Goal: Task Accomplishment & Management: Manage account settings

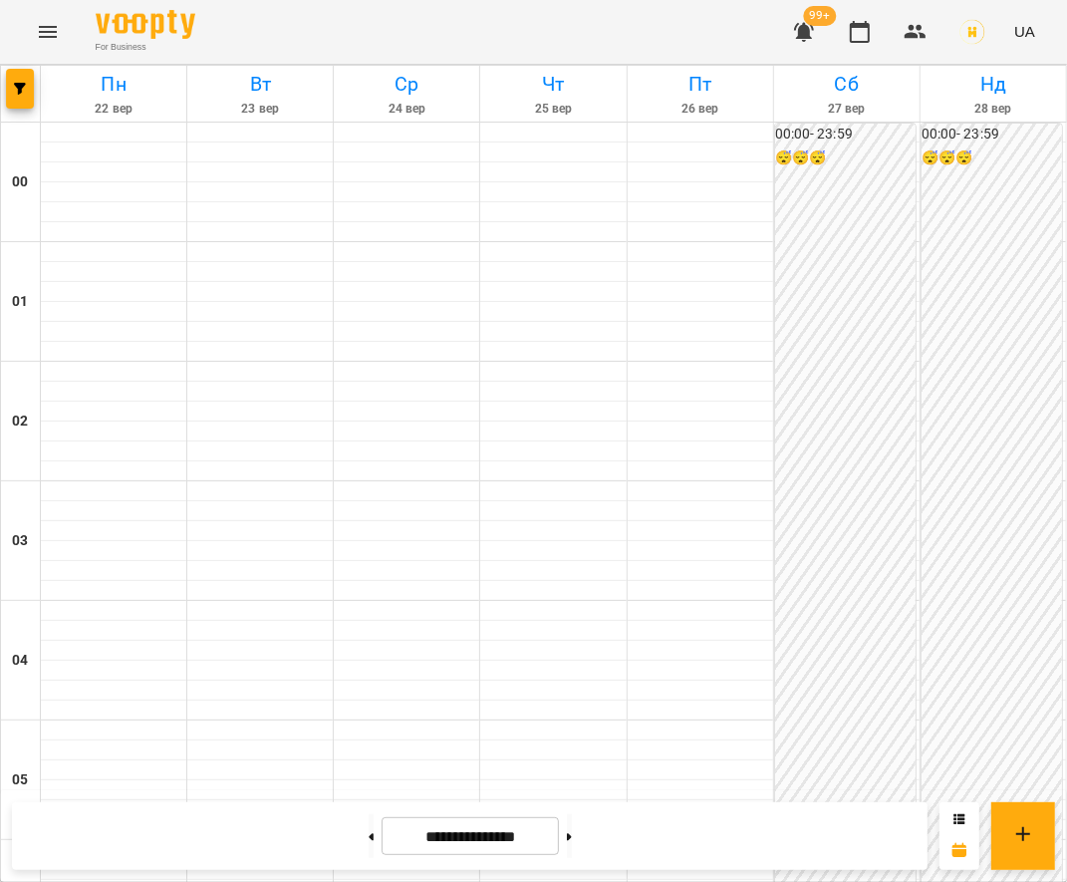
scroll to position [1088, 0]
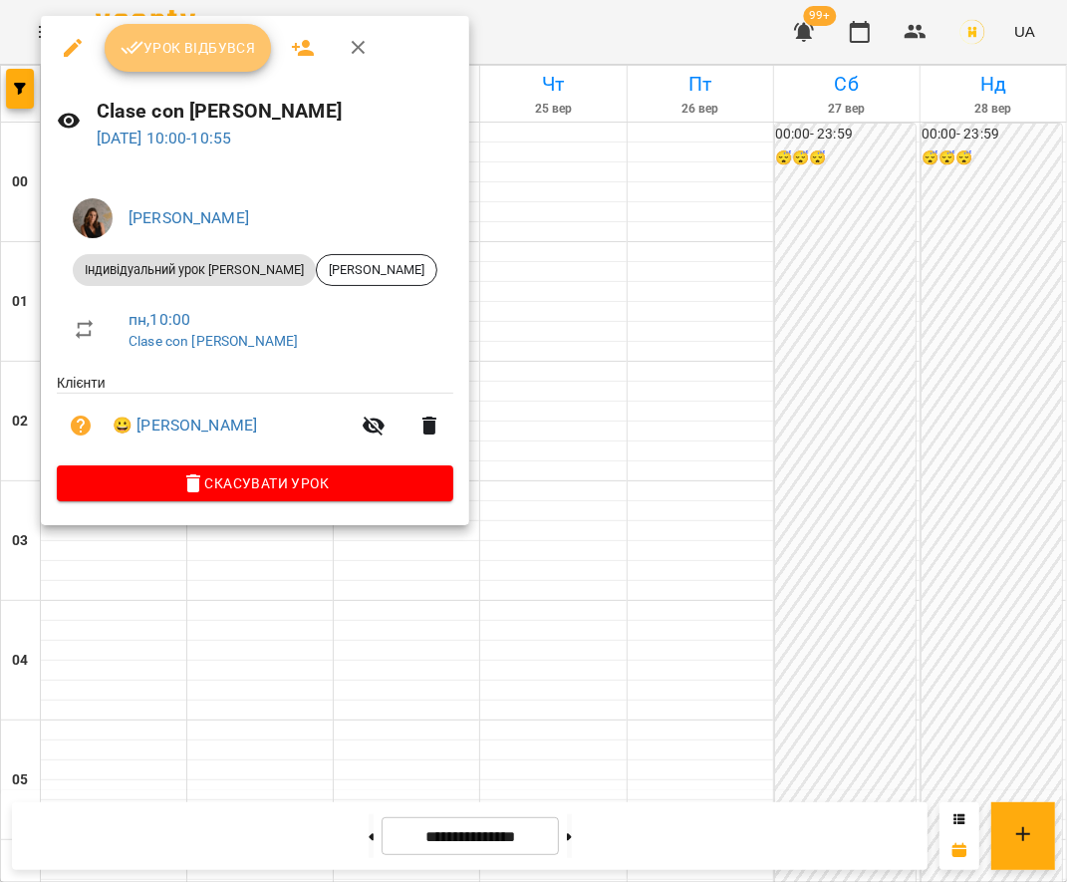
click at [170, 53] on span "Урок відбувся" at bounding box center [188, 48] width 135 height 24
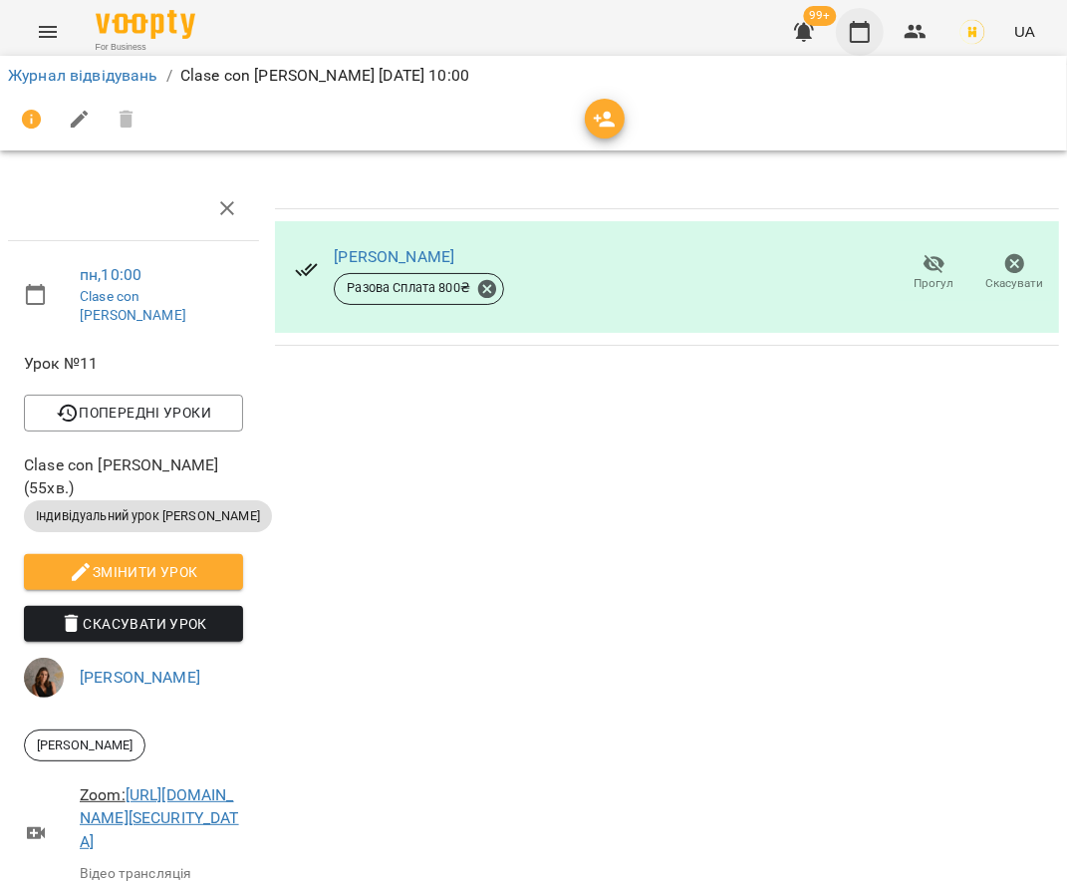
click at [857, 44] on button "button" at bounding box center [860, 32] width 48 height 48
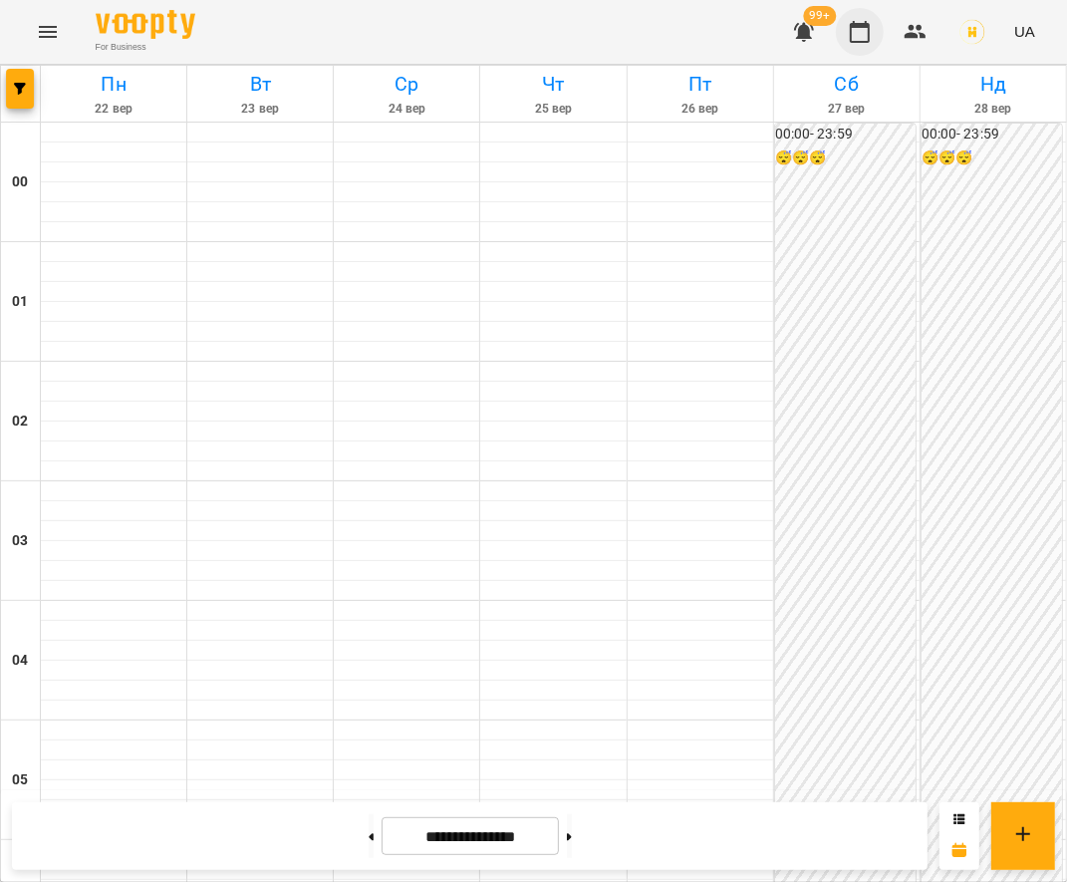
scroll to position [1255, 0]
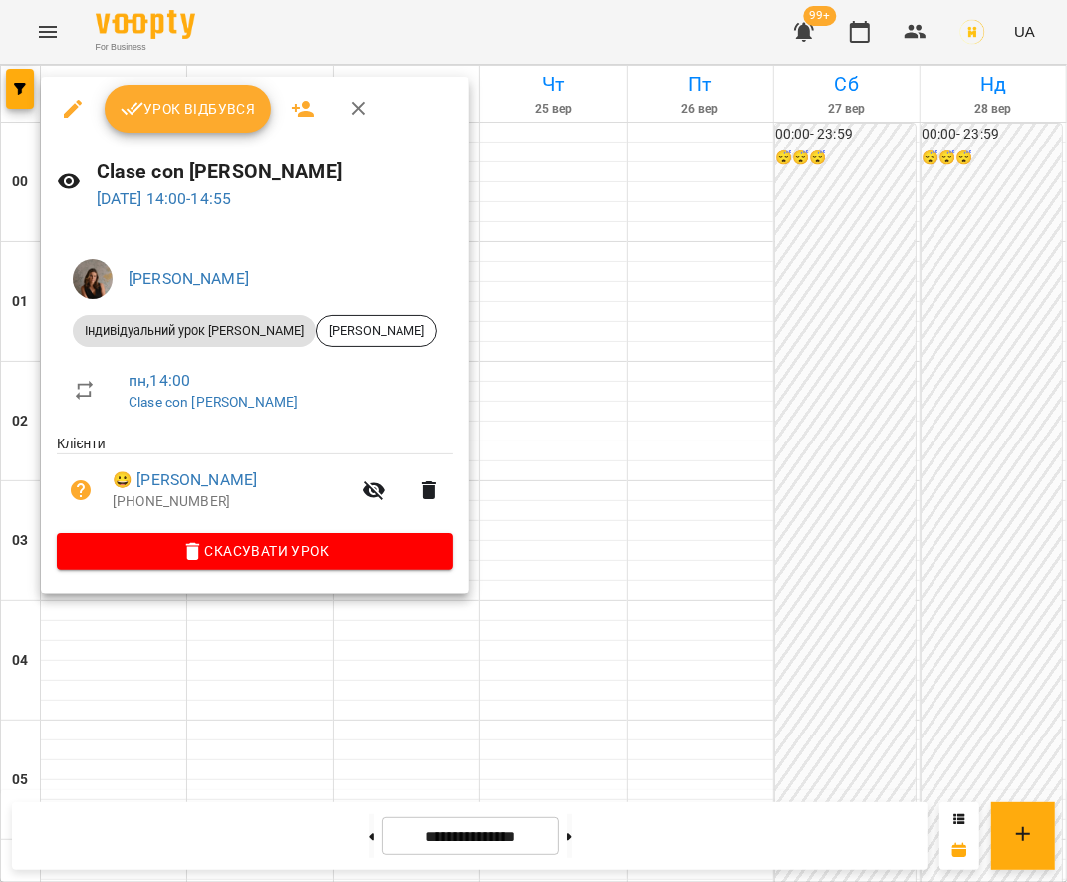
click at [166, 109] on span "Урок відбувся" at bounding box center [188, 109] width 135 height 24
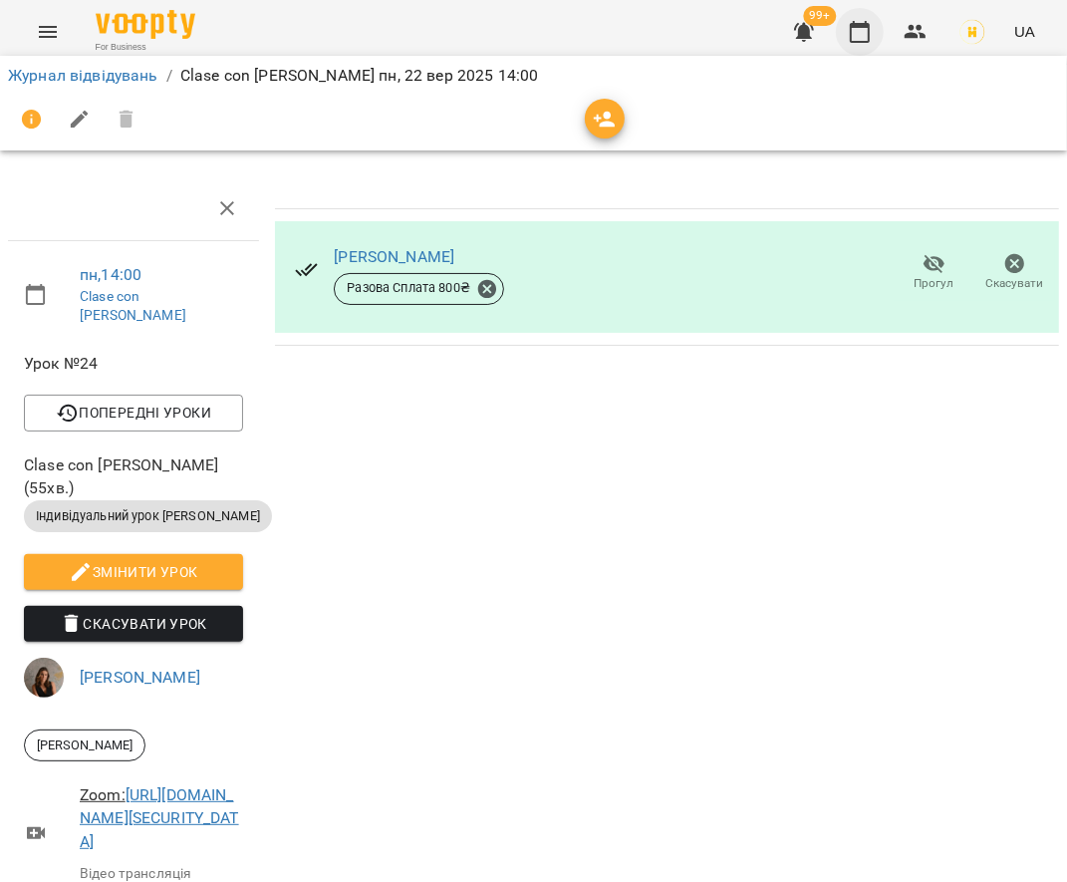
click at [851, 48] on button "button" at bounding box center [860, 32] width 48 height 48
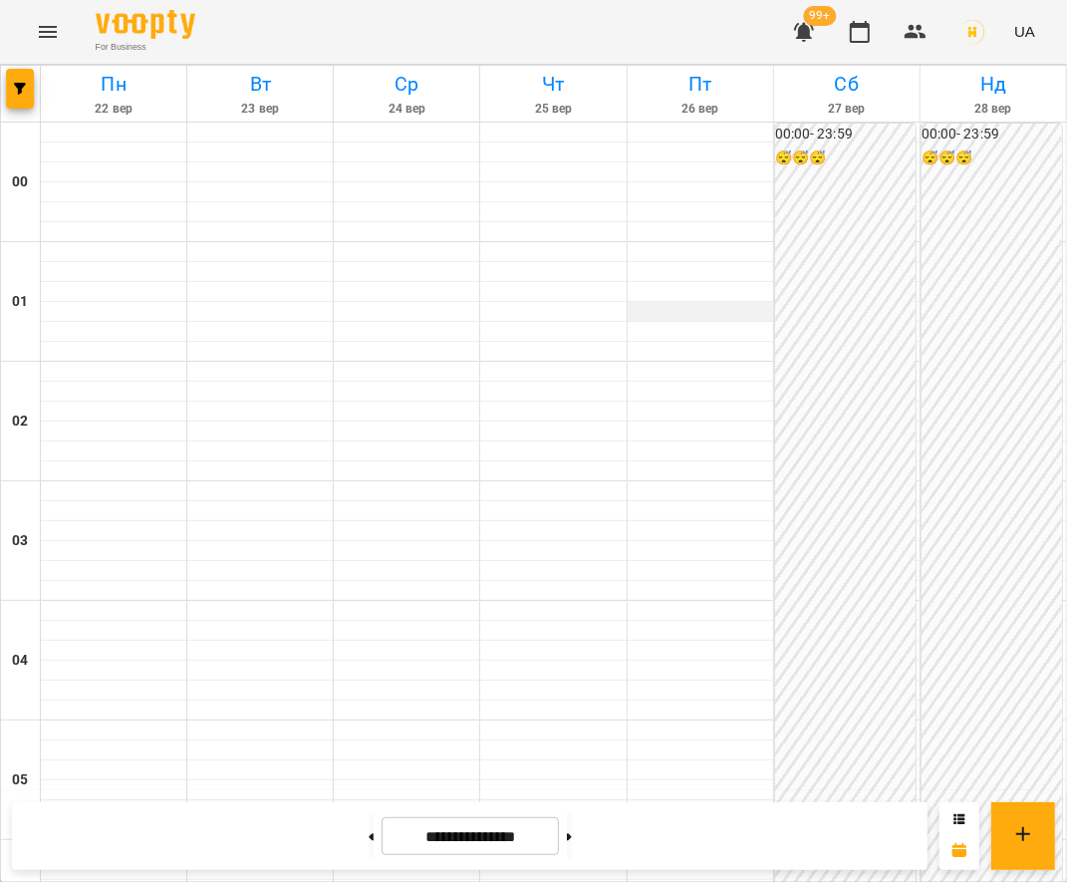
scroll to position [1316, 0]
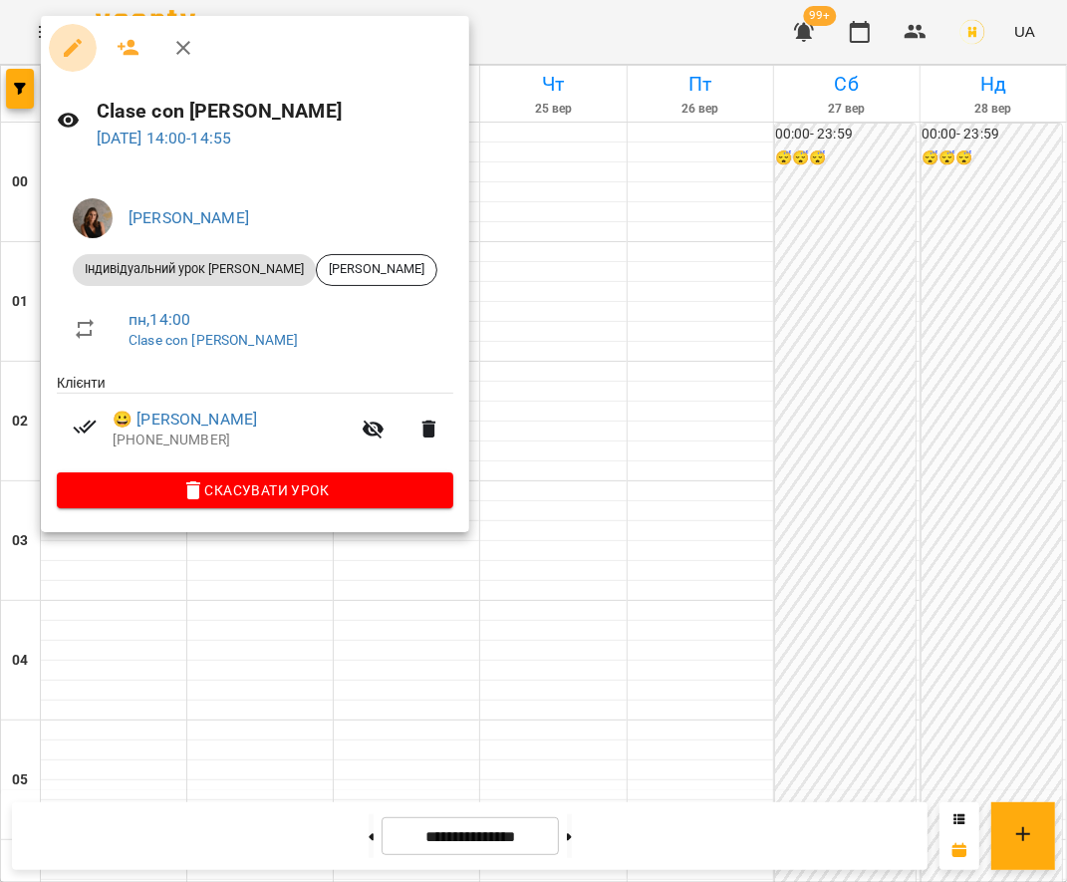
click at [59, 50] on button "button" at bounding box center [73, 48] width 48 height 48
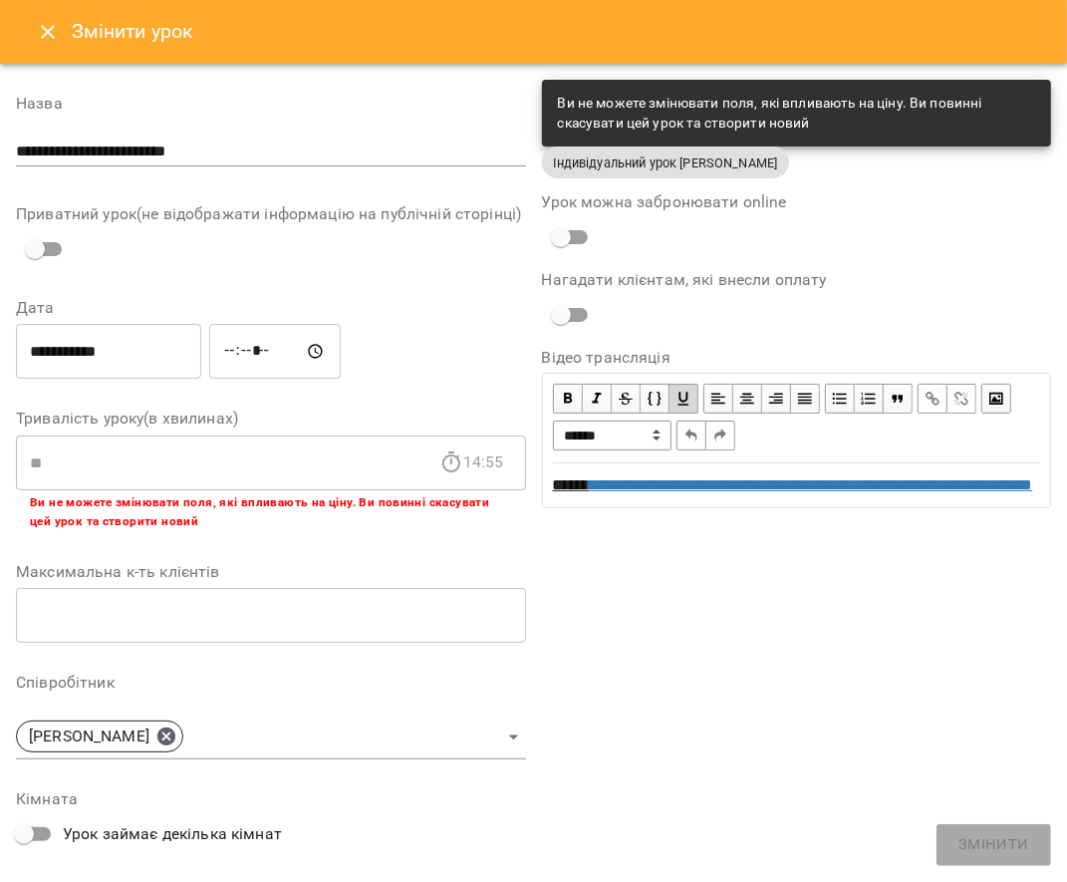
click at [231, 374] on input "*****" at bounding box center [275, 352] width 132 height 56
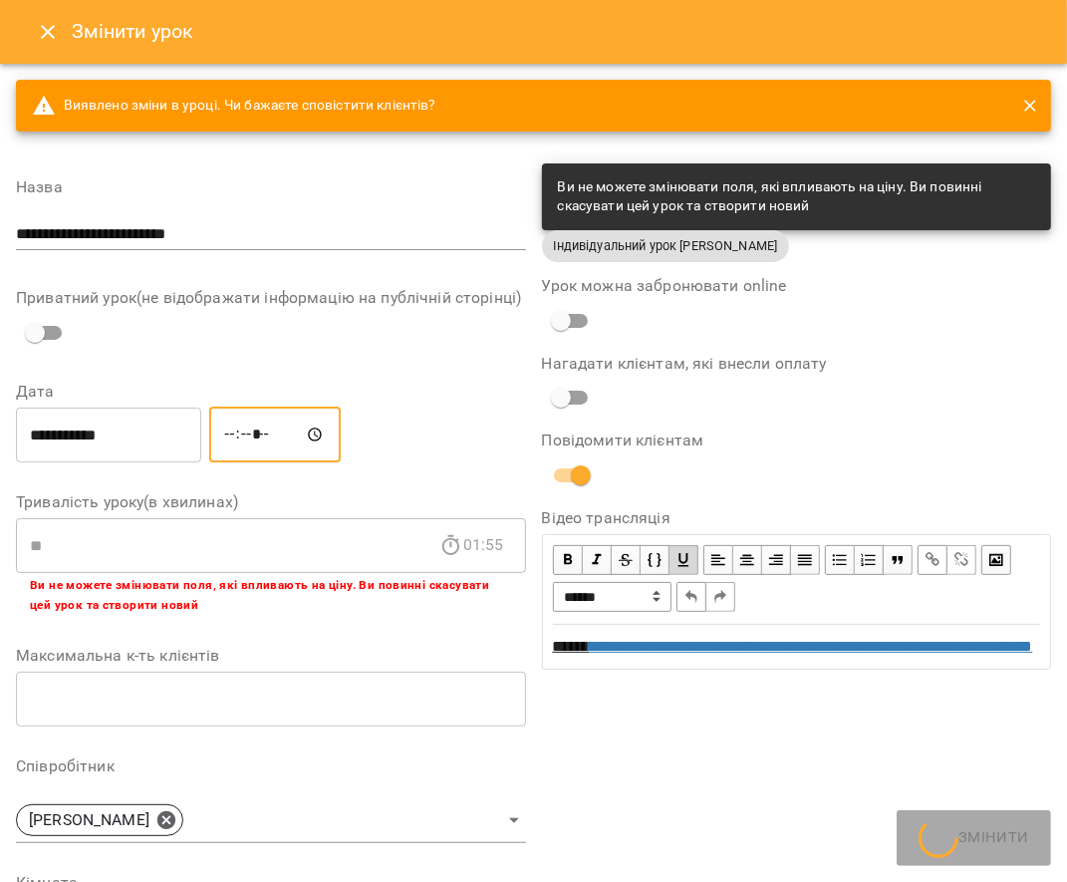
type input "*****"
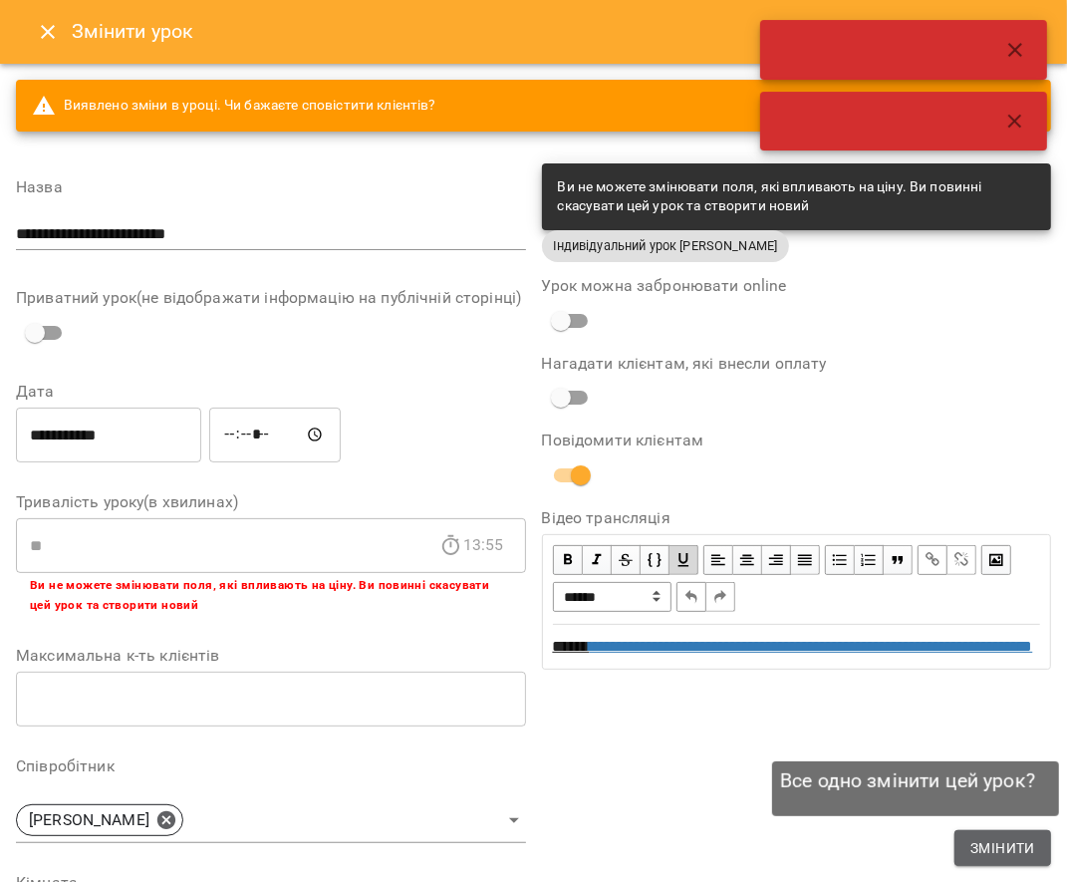
click at [1031, 839] on span "Змінити" at bounding box center [1002, 848] width 65 height 24
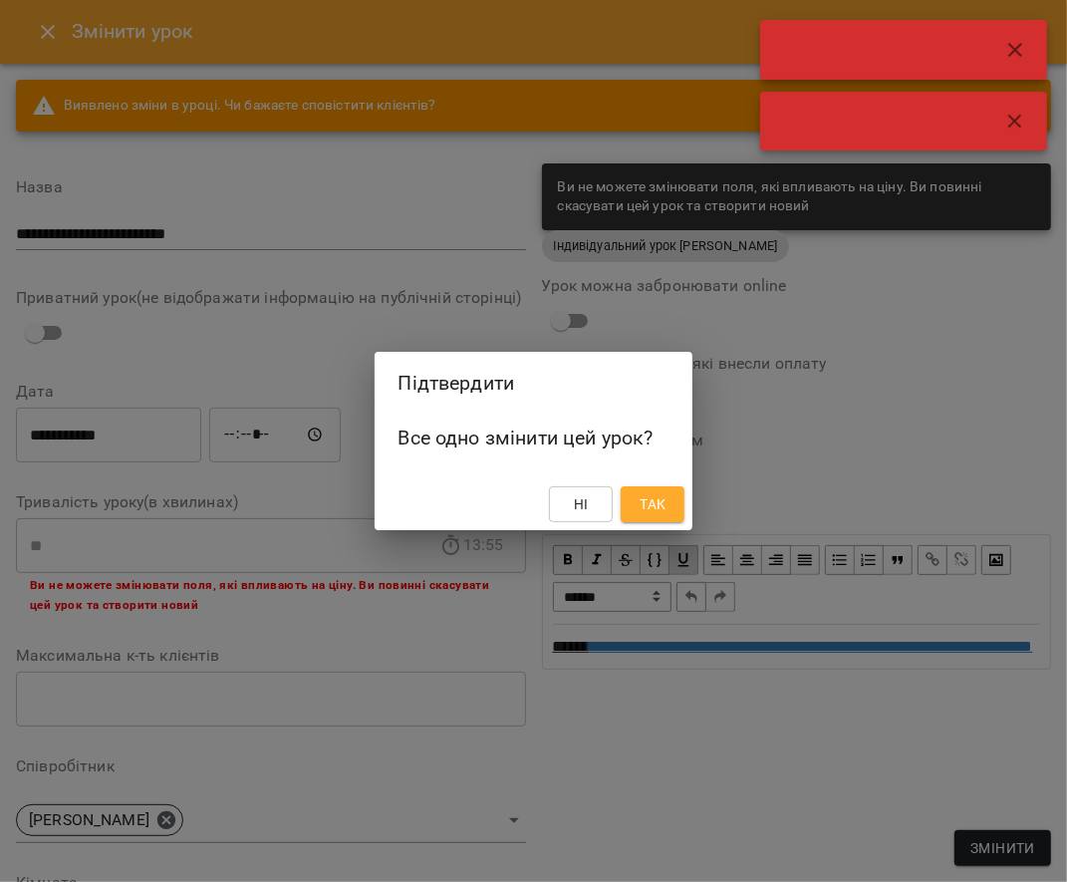
click at [656, 506] on span "Так" at bounding box center [653, 504] width 26 height 24
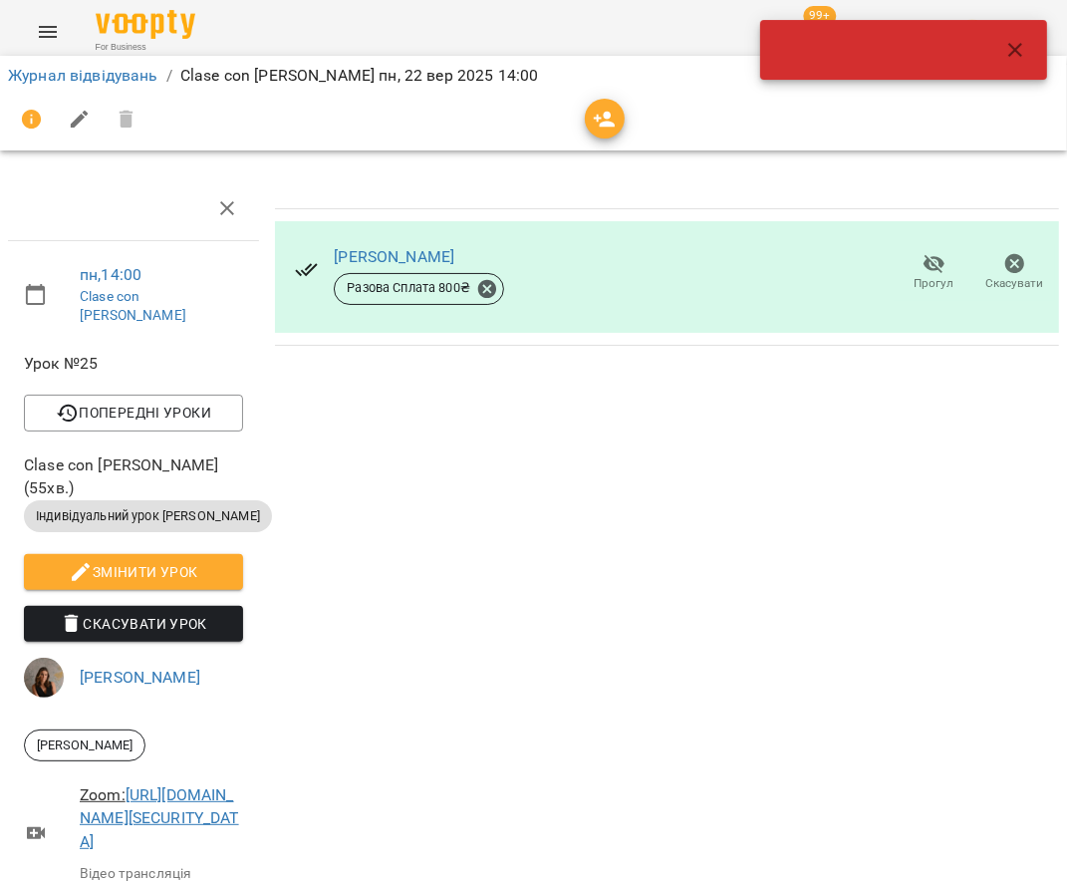
click at [1011, 49] on icon "button" at bounding box center [1015, 50] width 24 height 24
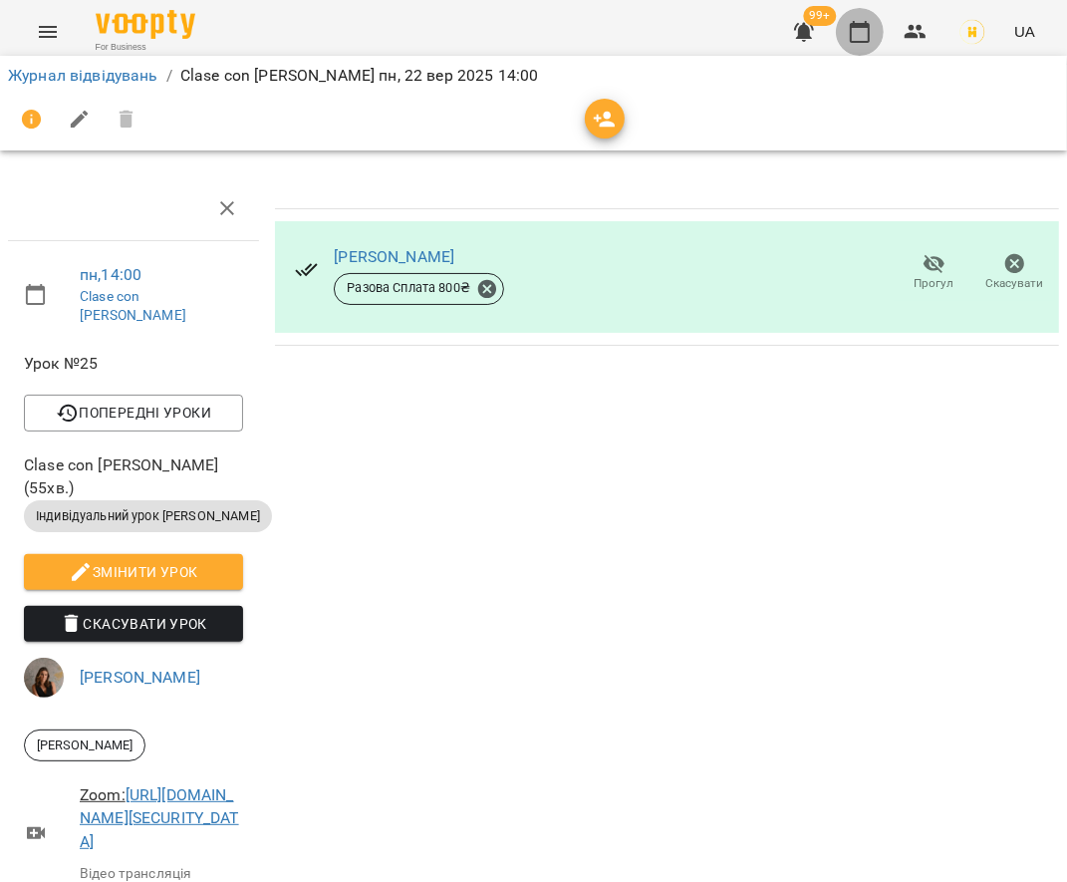
click at [865, 20] on icon "button" at bounding box center [860, 32] width 24 height 24
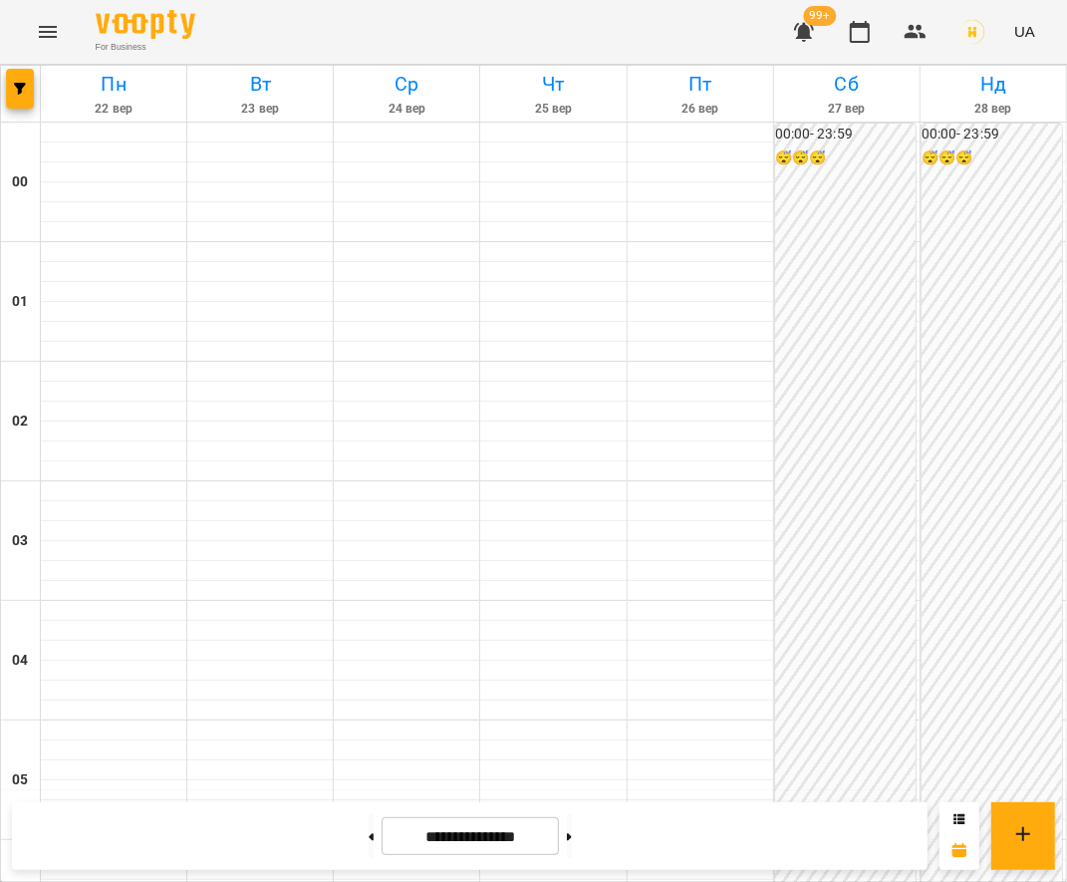
scroll to position [3, 0]
